Goal: Task Accomplishment & Management: Use online tool/utility

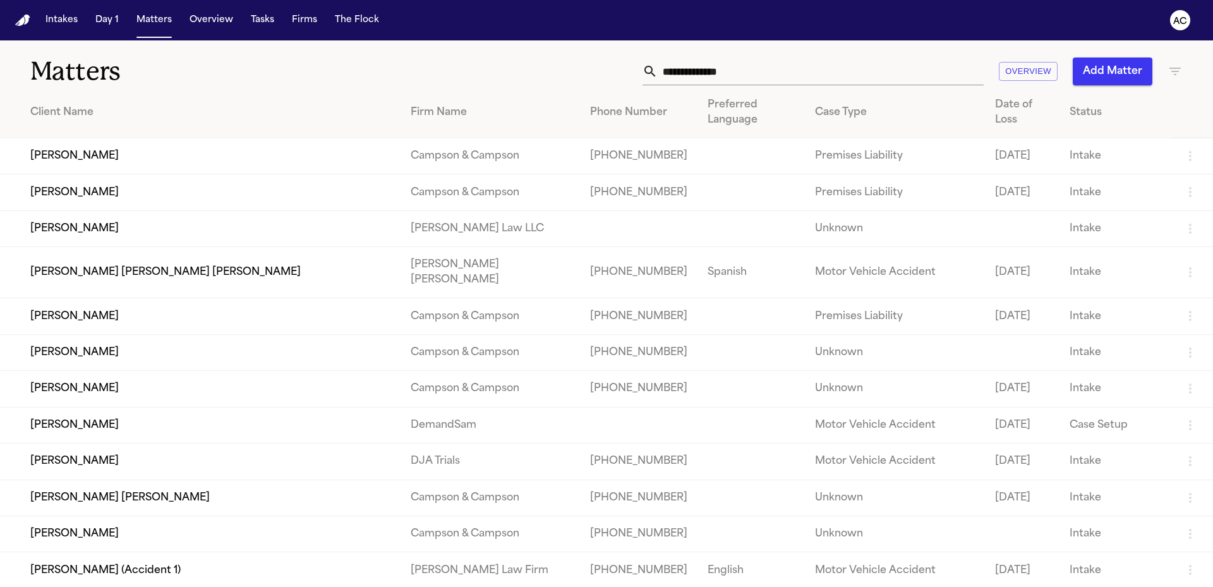
scroll to position [520, 0]
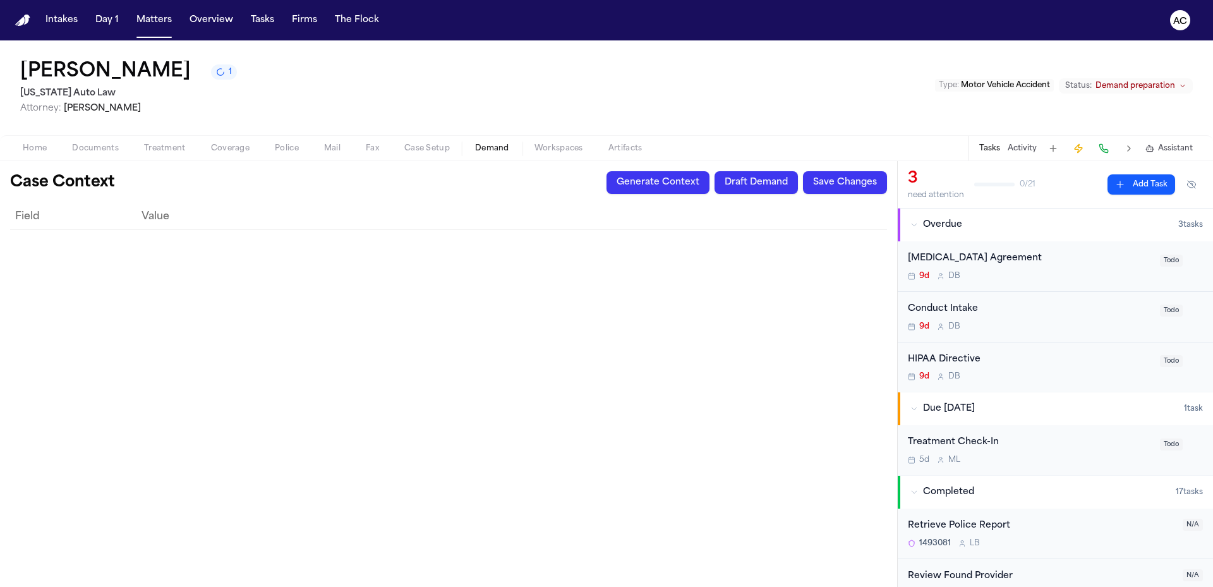
click at [673, 186] on button "Generate Context" at bounding box center [657, 182] width 103 height 23
click at [215, 69] on icon "1 active task" at bounding box center [220, 72] width 11 height 11
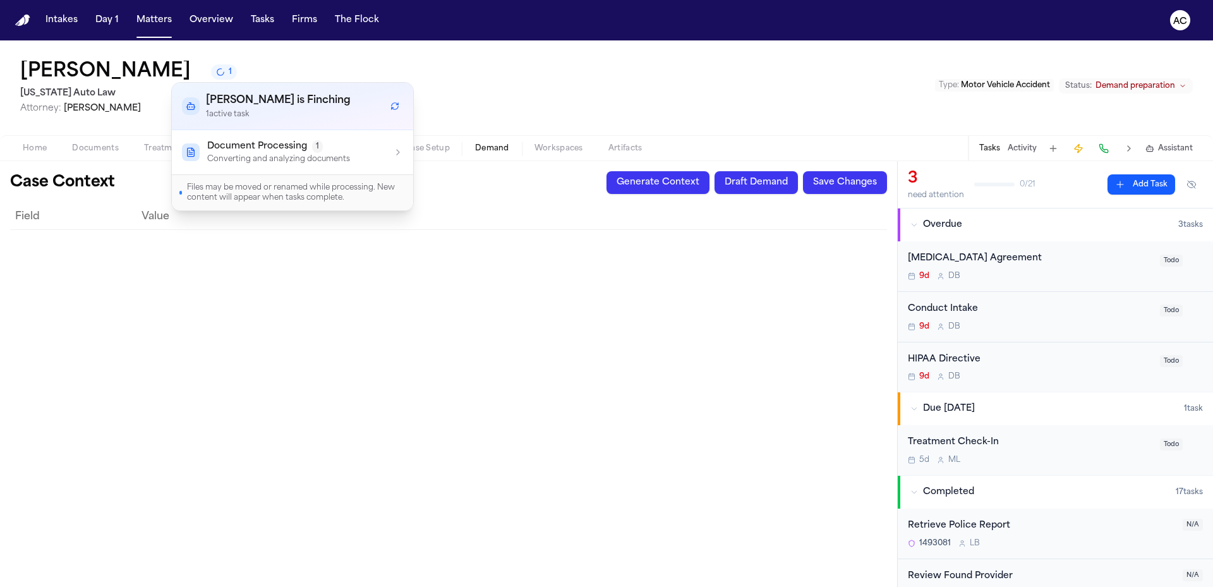
click at [393, 107] on icon "Refresh workflows" at bounding box center [394, 106] width 9 height 9
click at [475, 77] on div "[PERSON_NAME] 1 [US_STATE] Auto Law Attorney: [PERSON_NAME] Type : Motor Vehicl…" at bounding box center [606, 87] width 1213 height 95
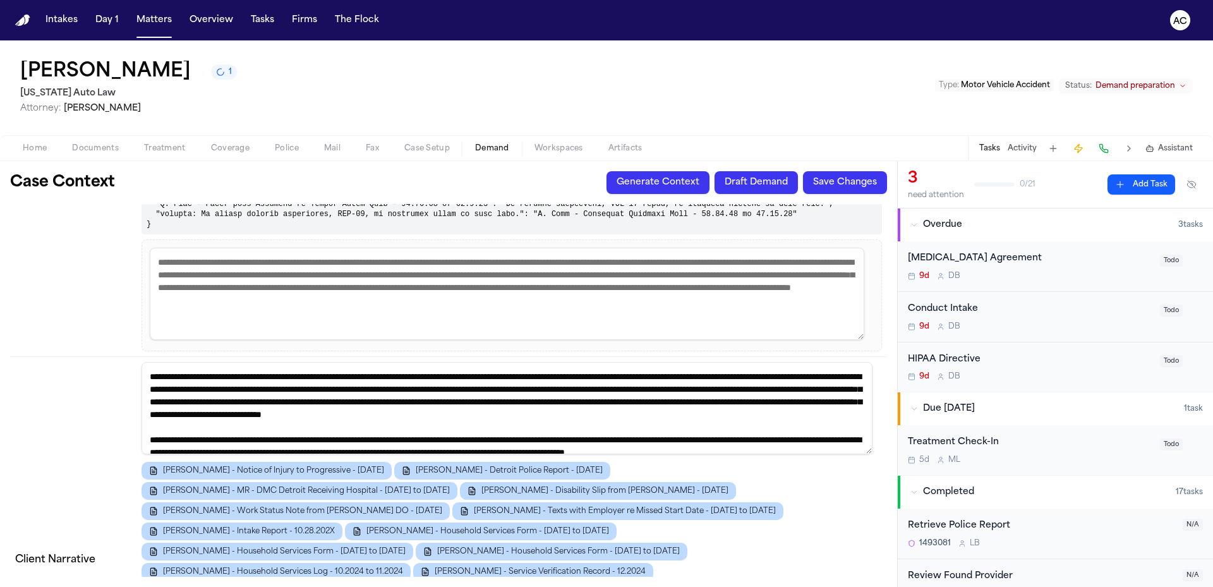
scroll to position [2948, 0]
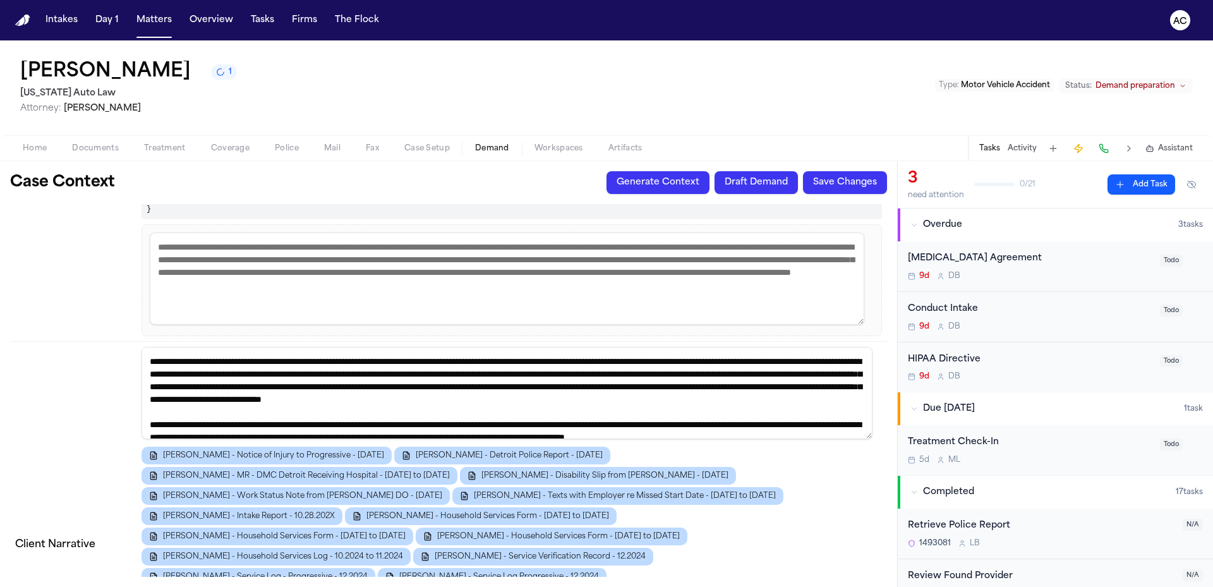
click at [766, 179] on button "Draft Demand" at bounding box center [755, 182] width 83 height 23
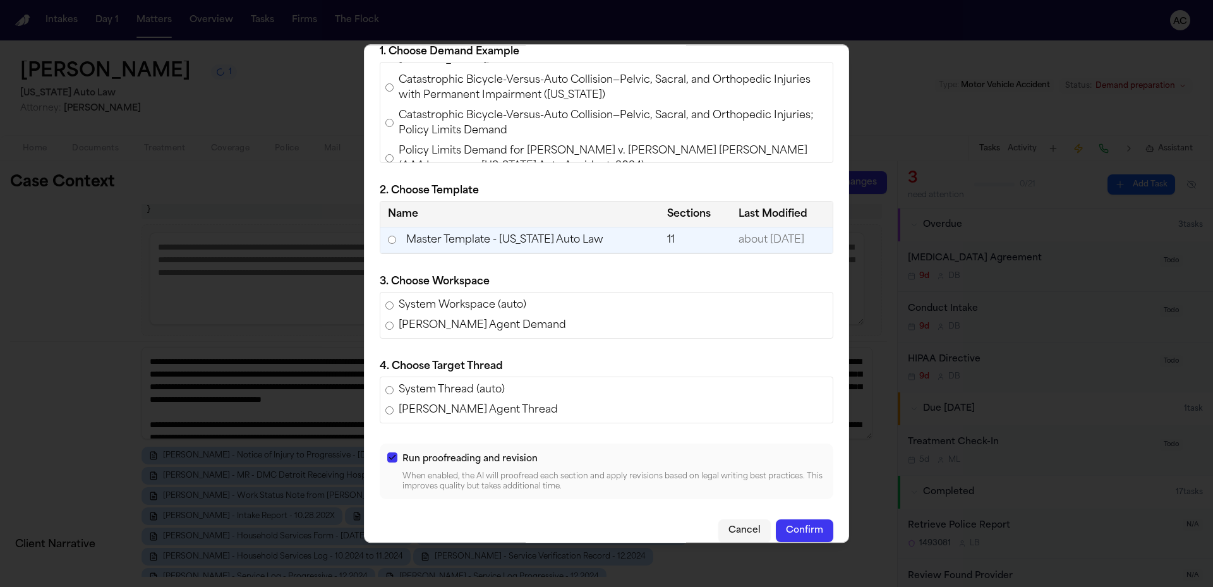
scroll to position [52, 0]
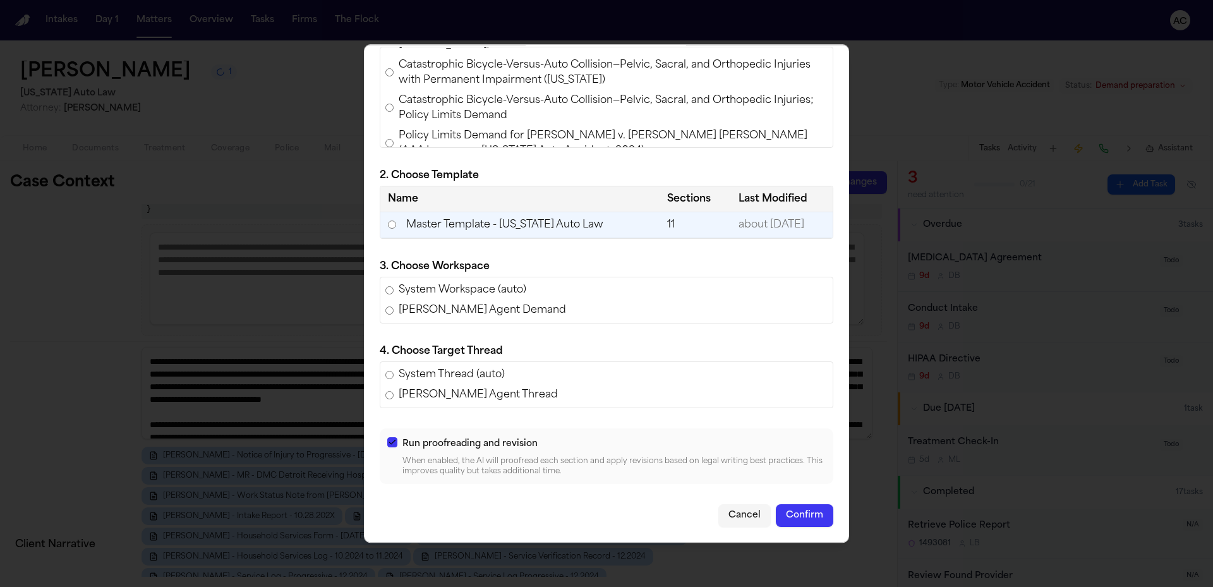
click at [797, 519] on button "Confirm" at bounding box center [804, 515] width 57 height 23
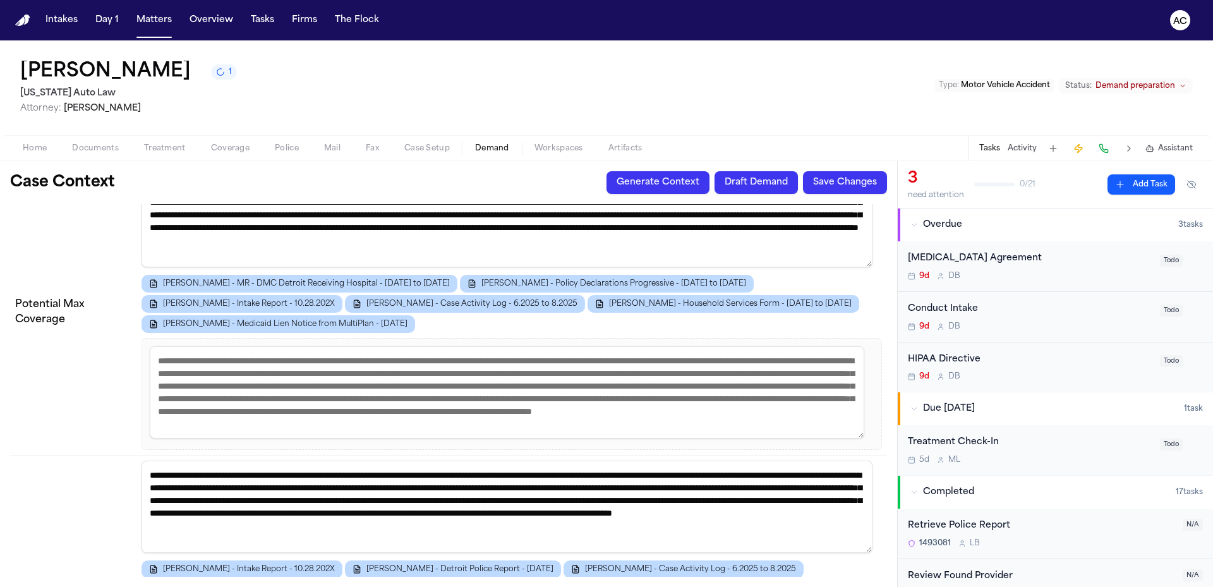
scroll to position [568, 0]
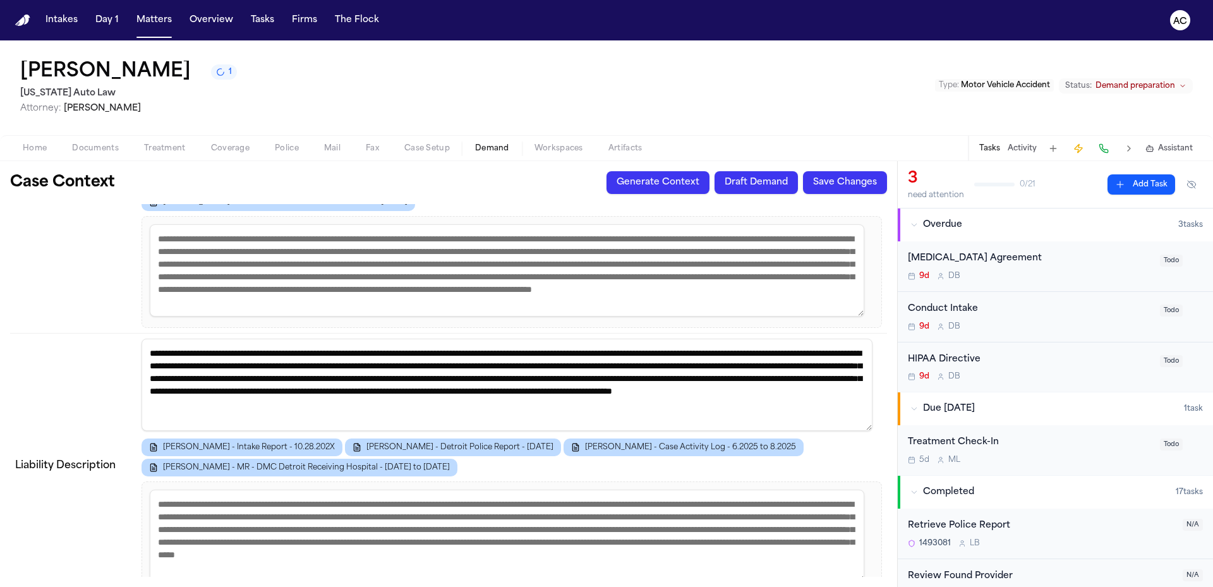
click at [550, 152] on span "Workspaces" at bounding box center [558, 148] width 49 height 10
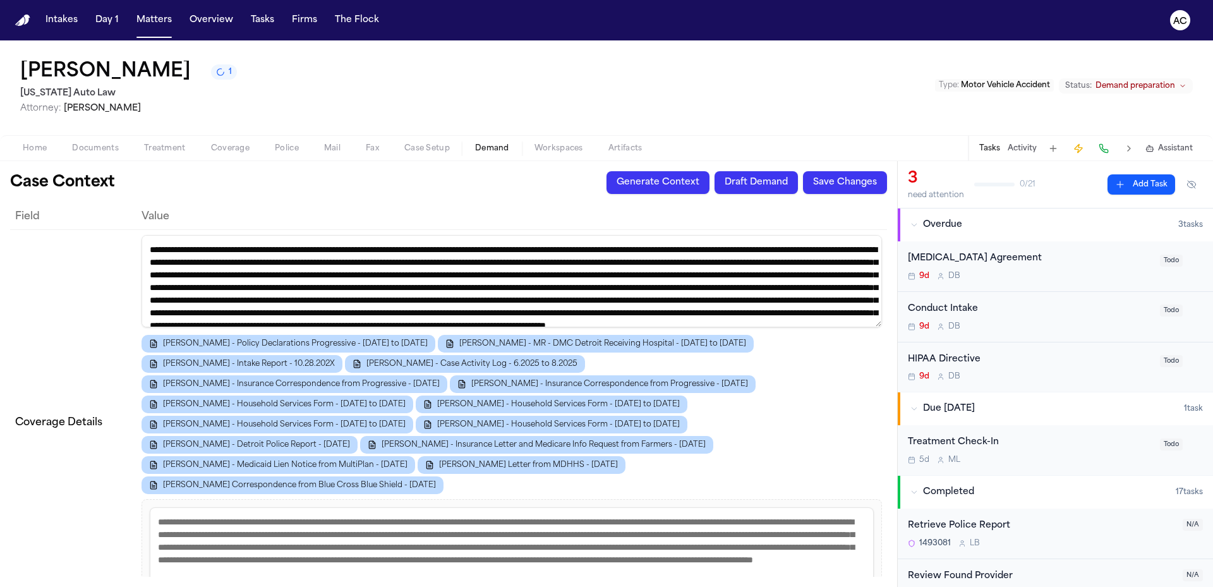
click at [490, 146] on span "Demand" at bounding box center [492, 148] width 34 height 10
click at [216, 71] on icon "1 active task" at bounding box center [220, 72] width 9 height 9
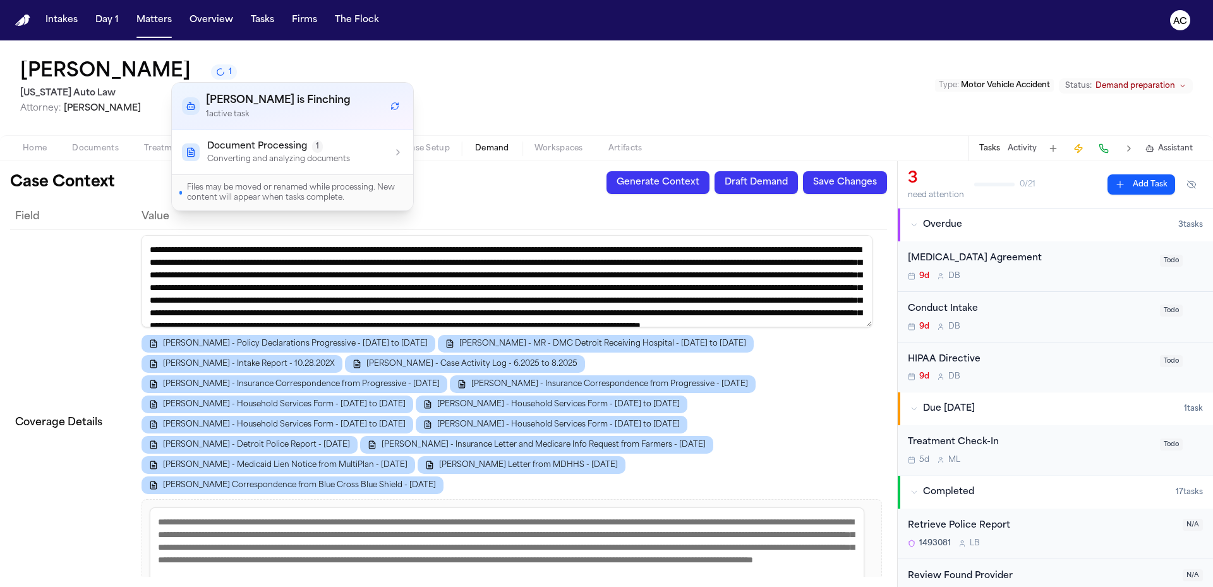
click at [397, 157] on icon "button" at bounding box center [398, 152] width 10 height 10
click at [397, 151] on icon "button" at bounding box center [398, 152] width 10 height 10
click at [541, 66] on div "Kimberly Holt 1 Michigan Auto Law Attorney: Derek Brackon Type : Motor Vehicle …" at bounding box center [606, 87] width 1213 height 95
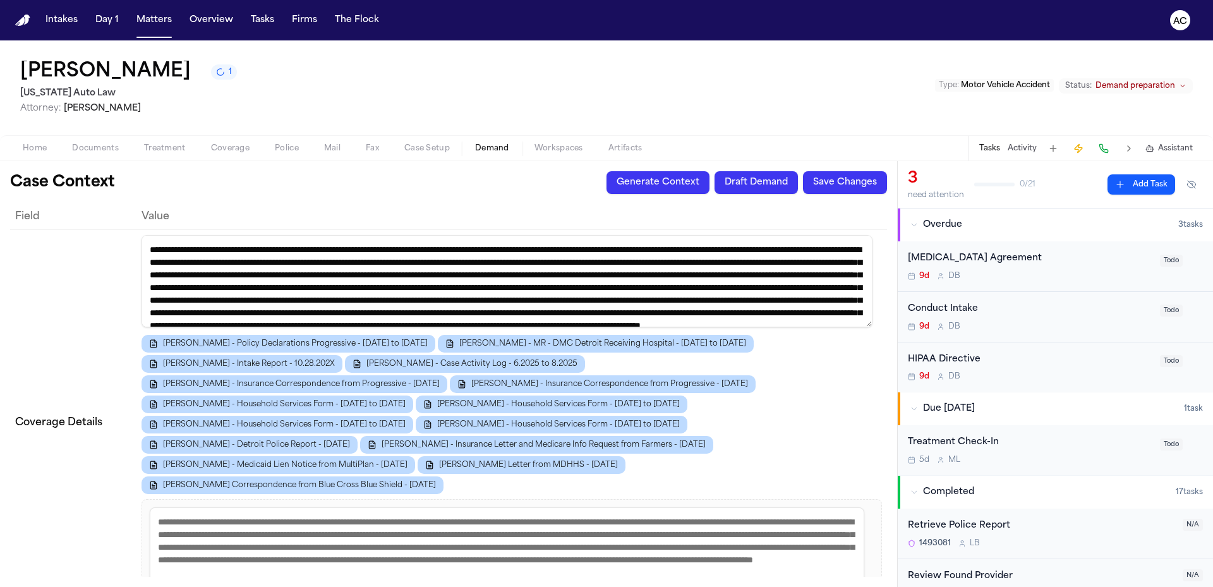
click at [1020, 21] on nav "Intakes Day 1 Matters Overview Tasks Firms The Flock AC" at bounding box center [606, 20] width 1213 height 40
